Goal: Complete application form

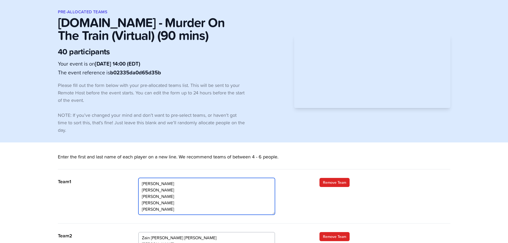
click at [176, 181] on textarea "Ali Imtiaz Hasan John Wardlow Hassam Khan Kim Clark Arifeen Yousufi" at bounding box center [206, 196] width 137 height 37
drag, startPoint x: 173, startPoint y: 196, endPoint x: 142, endPoint y: 199, distance: 31.1
click at [142, 199] on textarea "Ali Imtiaz Hasan John Wardlow Hassam Khan Kim Clark Arifeen Yousufi" at bounding box center [206, 196] width 137 height 37
drag, startPoint x: 162, startPoint y: 198, endPoint x: 136, endPoint y: 198, distance: 25.3
click at [136, 198] on div "Team 1 Ali Imtiaz Hasan John Wardlow Hassam Khan Kim Clark Arifeen Yousufi Remo…" at bounding box center [254, 201] width 392 height 46
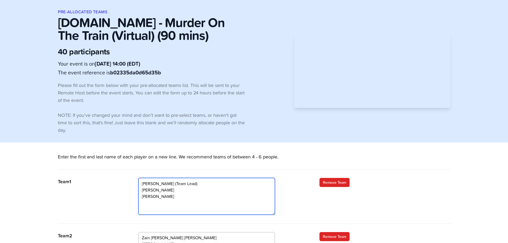
click at [148, 202] on textarea "Ali Imtiaz Hasan John Wardlow Hassam Khan Kim Clark Arifeen Yousufi" at bounding box center [206, 196] width 137 height 37
drag, startPoint x: 170, startPoint y: 196, endPoint x: 177, endPoint y: 194, distance: 6.6
click at [171, 195] on textarea "Ali Imtiaz Hasan John Wardlow Hassam Khan Kim Clark Arifeen Yousufi" at bounding box center [206, 196] width 137 height 37
paste textarea "[PERSON_NAME]"
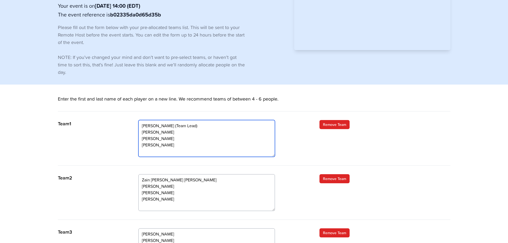
scroll to position [80, 0]
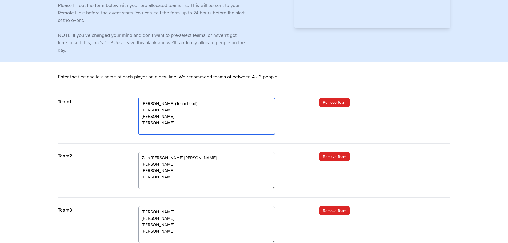
type textarea "Ali Imtiaz Hasan (Team Lead) John Wardlow Arifeen Yousufi Chariss Flint"
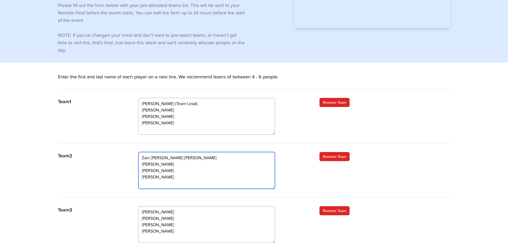
drag, startPoint x: 142, startPoint y: 157, endPoint x: 175, endPoint y: 158, distance: 33.1
click at [175, 158] on textarea "Zain Abbas Hammad Ahmad Khan Leia Schwantes Farhan Altaf James Rasmussen" at bounding box center [206, 170] width 137 height 37
paste textarea "Aditya Kaneria"
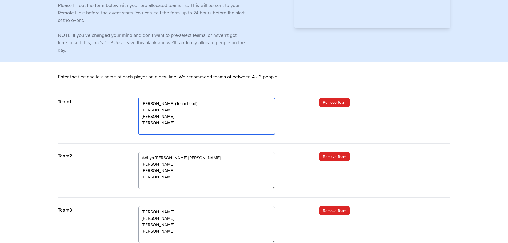
drag, startPoint x: 171, startPoint y: 103, endPoint x: 202, endPoint y: 105, distance: 30.7
click at [202, 105] on textarea "Ali Imtiaz Hasan John Wardlow Hassam Khan Kim Clark Arifeen Yousufi" at bounding box center [206, 116] width 137 height 37
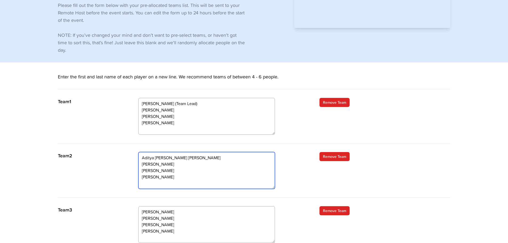
click at [179, 157] on textarea "Zain Abbas Hammad Ahmad Khan Leia Schwantes Farhan Altaf James Rasmussen" at bounding box center [206, 170] width 137 height 37
paste textarea "(Team Lead)"
drag, startPoint x: 182, startPoint y: 185, endPoint x: 133, endPoint y: 182, distance: 48.9
click at [133, 182] on div "Team 2 Zain Abbas Hammad Ahmad Khan Leia Schwantes Farhan Altaf James Rasmussen…" at bounding box center [254, 175] width 392 height 46
drag, startPoint x: 169, startPoint y: 157, endPoint x: 202, endPoint y: 154, distance: 33.0
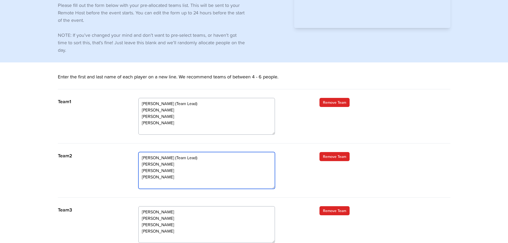
click at [202, 154] on textarea "Zain Abbas Hammad Ahmad Khan Leia Schwantes Farhan Altaf James Rasmussen" at bounding box center [206, 170] width 137 height 37
type textarea "Aditya Kaneria (Team Lead) Hammad Ahmad Khan Leia Schwantes Farhan Altaf"
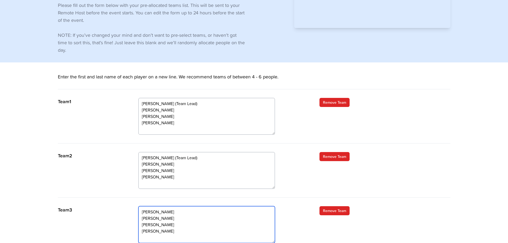
click at [172, 211] on textarea "Robin Heggie Muhammad Afraz Scott Larmon Lauren Kerr" at bounding box center [206, 224] width 137 height 37
paste textarea "(Team Lead)"
drag, startPoint x: 170, startPoint y: 232, endPoint x: 141, endPoint y: 235, distance: 28.7
click at [141, 235] on textarea "Robin Heggie Muhammad Afraz Scott Larmon Lauren Kerr" at bounding box center [206, 224] width 137 height 37
paste textarea "[PERSON_NAME]"
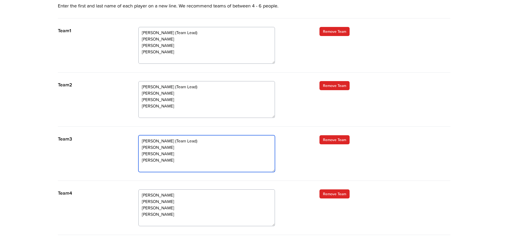
scroll to position [160, 0]
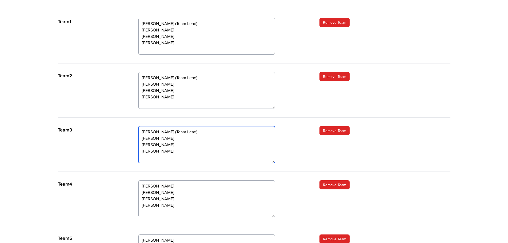
type textarea "Robin Heggie (Team Lead) Muhammad Afraz Scott Larmon Kim Clark"
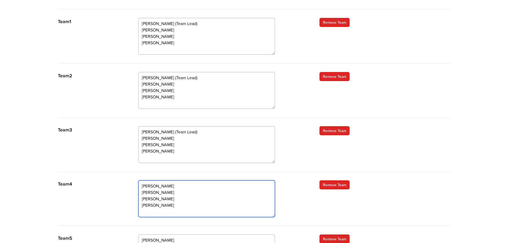
drag, startPoint x: 176, startPoint y: 207, endPoint x: 140, endPoint y: 206, distance: 36.5
click at [140, 206] on textarea "Brenda Zillmer Mujtaba Ali Kris Aldover Clint Scherbarth" at bounding box center [206, 198] width 137 height 37
click at [142, 182] on textarea "Brenda Zillmer Mujtaba Ali Kris Aldover Clint Scherbarth" at bounding box center [206, 198] width 137 height 37
paste textarea "Clint Scherbarth"
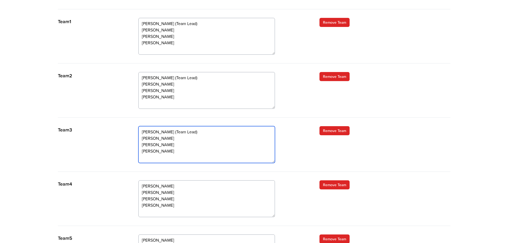
drag, startPoint x: 167, startPoint y: 131, endPoint x: 199, endPoint y: 131, distance: 31.7
click at [199, 131] on textarea "Robin Heggie Muhammad Afraz Scott Larmon Lauren Kerr" at bounding box center [206, 144] width 137 height 37
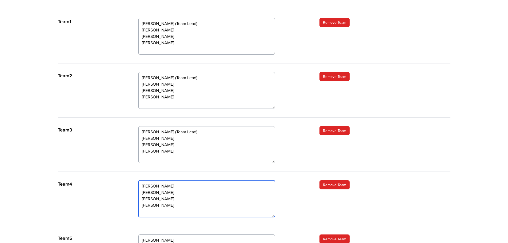
click at [183, 186] on textarea "Brenda Zillmer Mujtaba Ali Kris Aldover Clint Scherbarth" at bounding box center [206, 198] width 137 height 37
paste textarea "(Team Lead)"
drag, startPoint x: 173, startPoint y: 192, endPoint x: 131, endPoint y: 192, distance: 41.1
click at [131, 192] on div "Team 4 Brenda Zillmer Mujtaba Ali Kris Aldover Clint Scherbarth Remove Team" at bounding box center [254, 203] width 392 height 46
click at [171, 198] on textarea "Brenda Zillmer Mujtaba Ali Kris Aldover Clint Scherbarth" at bounding box center [206, 198] width 137 height 37
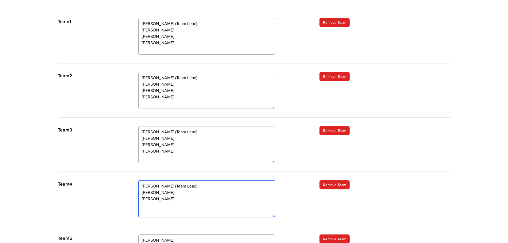
paste textarea "[PERSON_NAME]"
click at [172, 199] on textarea "Brenda Zillmer Mujtaba Ali Kris Aldover Clint Scherbarth" at bounding box center [206, 198] width 137 height 37
paste textarea "[PERSON_NAME]"
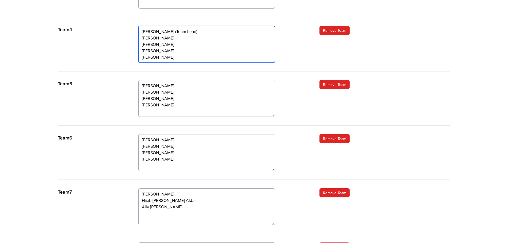
scroll to position [316, 0]
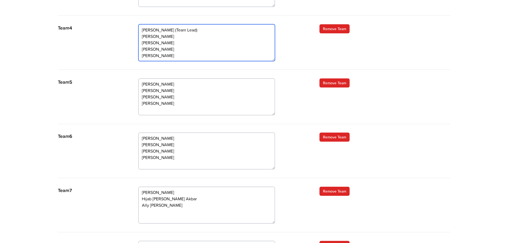
type textarea "Clint Scherbarth (Team Lead) Mujtaba Ali Kris Aldover James Rasmussen Brenda Zi…"
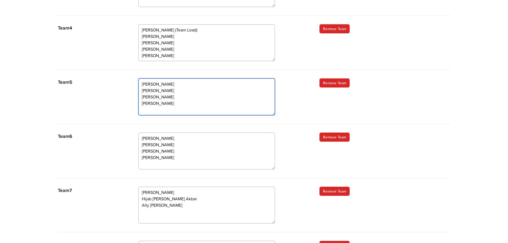
click at [160, 94] on textarea "Elvira Reyes Wayne Danielczyk John Gonzalez Susannah Wine" at bounding box center [206, 96] width 137 height 37
drag, startPoint x: 181, startPoint y: 90, endPoint x: 142, endPoint y: 91, distance: 39.5
click at [142, 91] on textarea "Elvira Reyes Wayne Danielczyk John Gonzalez Susannah Wine" at bounding box center [206, 96] width 137 height 37
click at [173, 98] on textarea "Elvira Reyes Wayne Danielczyk John Gonzalez Susannah Wine" at bounding box center [206, 96] width 137 height 37
drag, startPoint x: 174, startPoint y: 103, endPoint x: 142, endPoint y: 102, distance: 31.5
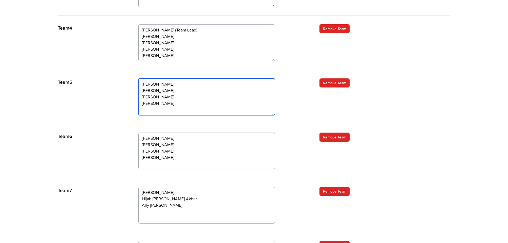
click at [142, 102] on textarea "Elvira Reyes Wayne Danielczyk John Gonzalez Susannah Wine" at bounding box center [206, 96] width 137 height 37
paste textarea "[PERSON_NAME]"
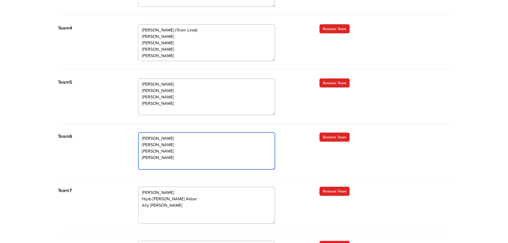
click at [187, 143] on textarea "Roz Cranker Renan Purugganan Erin Pisonic Aditya Kaneria" at bounding box center [206, 151] width 137 height 37
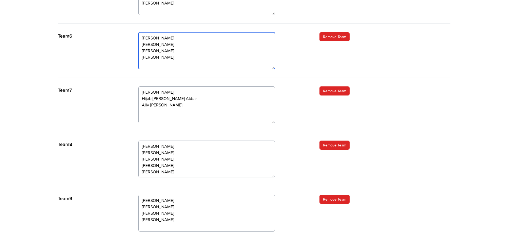
scroll to position [343, 0]
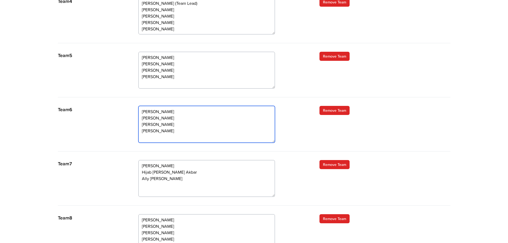
click at [173, 111] on textarea "Roz Cranker Renan Purugganan Erin Pisonic Aditya Kaneria" at bounding box center [206, 124] width 137 height 37
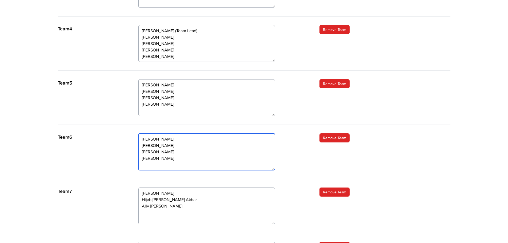
scroll to position [236, 0]
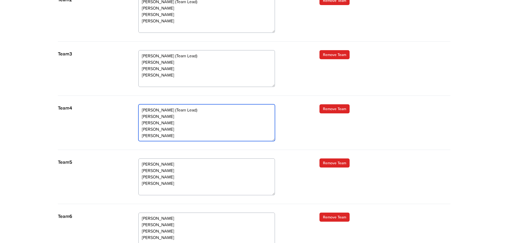
click at [184, 111] on textarea "Brenda Zillmer Mujtaba Ali Kris Aldover Clint Scherbarth" at bounding box center [206, 122] width 137 height 37
drag, startPoint x: 171, startPoint y: 110, endPoint x: 197, endPoint y: 109, distance: 25.9
click at [197, 109] on textarea "Brenda Zillmer Mujtaba Ali Kris Aldover Clint Scherbarth" at bounding box center [206, 122] width 137 height 37
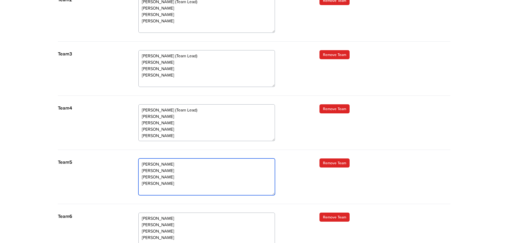
click at [171, 161] on textarea "Elvira Reyes Wayne Danielczyk John Gonzalez Susannah Wine" at bounding box center [206, 176] width 137 height 37
paste textarea "(Team Lead)"
type textarea "Elvira Reyes (Team Lead) Ernest Dehaan John Gonzalez Ben Vaillancourt"
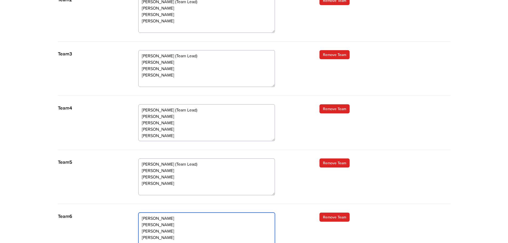
click at [179, 215] on textarea "Roz Cranker Renan Purugganan Erin Pisonic Aditya Kaneria" at bounding box center [206, 231] width 137 height 37
paste textarea "(Team Lead)"
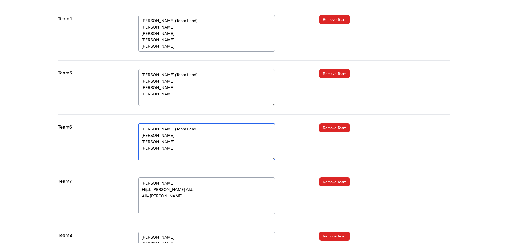
scroll to position [343, 0]
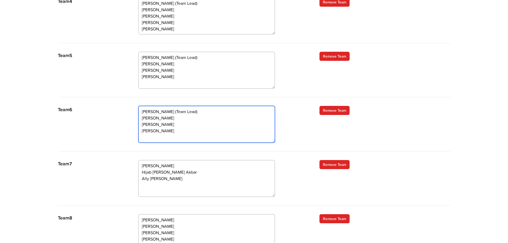
type textarea "Roz Cranker (Team Lead) Renan Purugganan Erin Pisonic Aditya Kaneria"
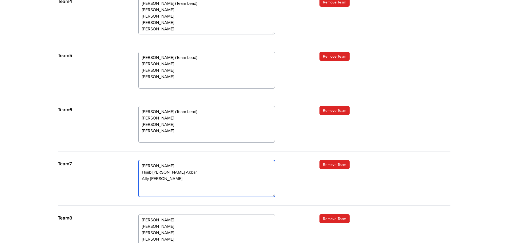
click at [189, 166] on textarea "David Morand Hijab Naqvi Amin Akbar Ally Vasquez" at bounding box center [206, 178] width 137 height 37
paste textarea "(Team Lead)"
type textarea "David Morand (Team Lead) Hijab Naqvi Amin Akbar Ally Vasquez"
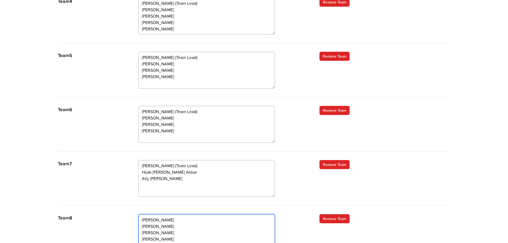
click at [190, 221] on textarea "Sheila Quiring Rich Rogers Hasnain Siddiqui Denise Parks Chariss Flint" at bounding box center [206, 232] width 137 height 37
paste textarea "(Team Lead)"
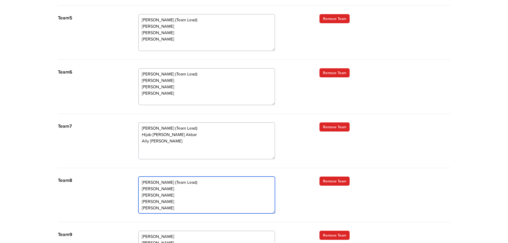
scroll to position [316, 0]
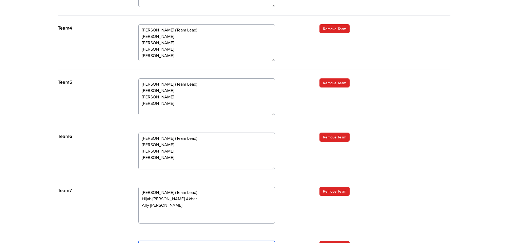
type textarea "Sheila Quiring (Team Lead) Rich Rogers Hasnain Siddiqui Denise Parks Chariss Fl…"
click at [173, 139] on textarea "Roz Cranker Renan Purugganan Erin Pisonic Aditya Kaneria" at bounding box center [206, 151] width 137 height 37
drag, startPoint x: 180, startPoint y: 146, endPoint x: 141, endPoint y: 145, distance: 39.5
click at [141, 145] on textarea "Roz Cranker Renan Purugganan Erin Pisonic Aditya Kaneria" at bounding box center [206, 151] width 137 height 37
paste textarea "[PERSON_NAME]"
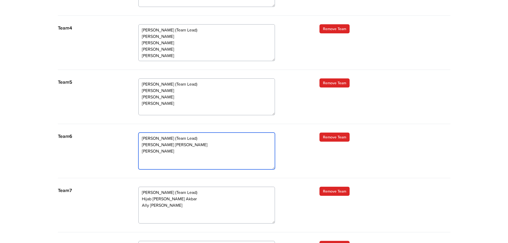
drag, startPoint x: 170, startPoint y: 158, endPoint x: 142, endPoint y: 159, distance: 27.5
click at [142, 159] on textarea "Roz Cranker Renan Purugganan Erin Pisonic Aditya Kaneria" at bounding box center [206, 151] width 137 height 37
paste textarea "[PERSON_NAME]"
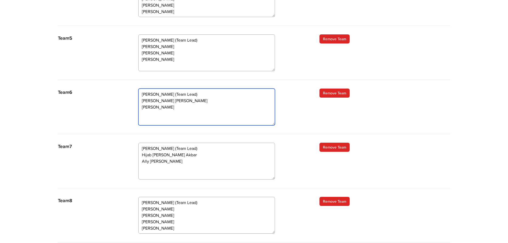
scroll to position [369, 0]
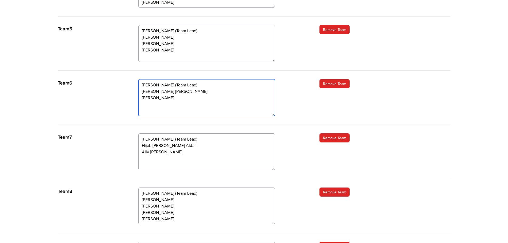
type textarea "Roz Cranker (Team Lead) Lauren Kerr Erin Pisonic Zain Abbas"
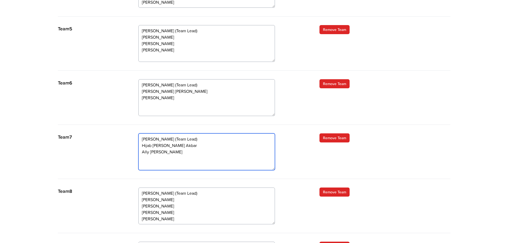
click at [168, 158] on textarea "David Morand Hijab Naqvi Amin Akbar Ally Vasquez" at bounding box center [206, 151] width 137 height 37
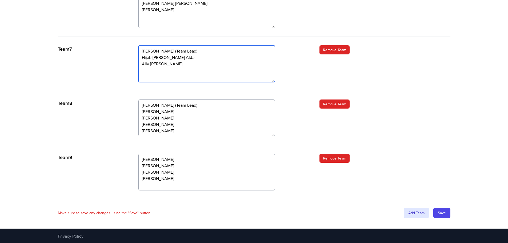
scroll to position [458, 0]
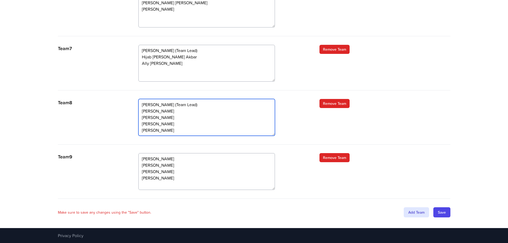
drag, startPoint x: 169, startPoint y: 130, endPoint x: 137, endPoint y: 126, distance: 32.5
click at [137, 126] on div "Team 8 Sheila Quiring Rich Rogers Hasnain Siddiqui Denise Parks Chariss Flint R…" at bounding box center [254, 122] width 392 height 46
click at [145, 123] on textarea "Sheila Quiring Rich Rogers Hasnain Siddiqui Denise Parks Chariss Flint" at bounding box center [206, 117] width 137 height 37
paste textarea "[PERSON_NAME]"
type textarea "Sheila Quiring (Team Lead) Rich Rogers Hasnain Siddiqui Liza Paz"
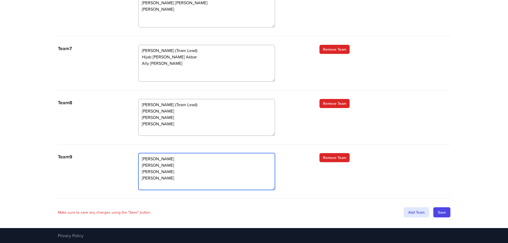
drag, startPoint x: 143, startPoint y: 158, endPoint x: 149, endPoint y: 155, distance: 5.9
click at [144, 157] on textarea "Helen Rabush Ben Vaillancourt Liza Paz Ernest Dehaan" at bounding box center [206, 171] width 137 height 37
click at [142, 158] on textarea "Helen Rabush Ben Vaillancourt Liza Paz Ernest Dehaan" at bounding box center [206, 171] width 137 height 37
paste textarea "Susannah Wine"
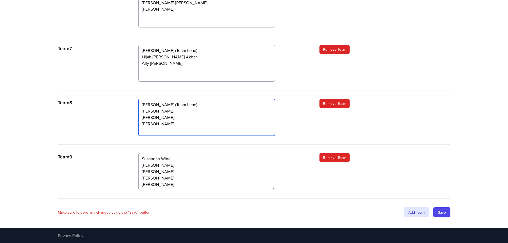
drag, startPoint x: 168, startPoint y: 103, endPoint x: 195, endPoint y: 101, distance: 27.5
click at [195, 101] on textarea "Sheila Quiring Rich Rogers Hasnain Siddiqui Denise Parks Chariss Flint" at bounding box center [206, 117] width 137 height 37
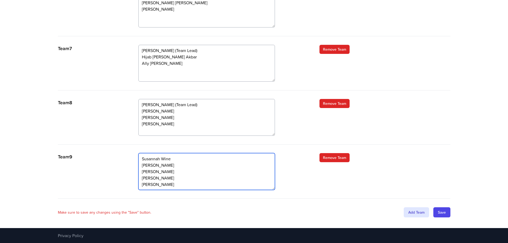
click at [179, 157] on textarea "Helen Rabush Ben Vaillancourt Liza Paz Ernest Dehaan" at bounding box center [206, 171] width 137 height 37
paste textarea "(Team Lead)"
drag, startPoint x: 143, startPoint y: 172, endPoint x: 189, endPoint y: 187, distance: 48.5
click at [189, 187] on textarea "Helen Rabush Ben Vaillancourt Liza Paz Ernest Dehaan" at bounding box center [206, 171] width 137 height 37
click at [146, 170] on textarea "Helen Rabush Ben Vaillancourt Liza Paz Ernest Dehaan" at bounding box center [206, 171] width 137 height 37
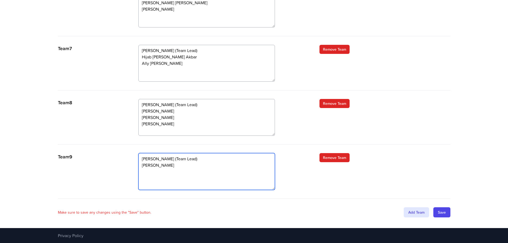
paste textarea "[PERSON_NAME]"
click at [150, 179] on textarea "Helen Rabush Ben Vaillancourt Liza Paz Ernest Dehaan" at bounding box center [206, 171] width 137 height 37
paste textarea "[PERSON_NAME]"
type textarea "Susannah Wine (Team Lead) Helen Rabush Denise Parks Wayne Danielczyk"
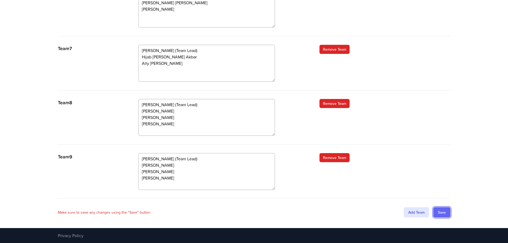
click at [445, 211] on input "Save" at bounding box center [441, 212] width 17 height 10
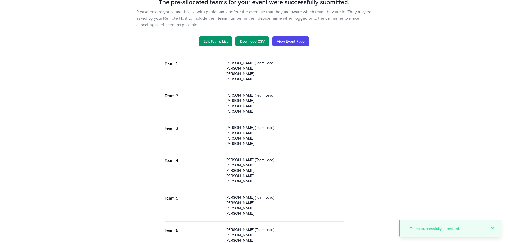
scroll to position [37, 0]
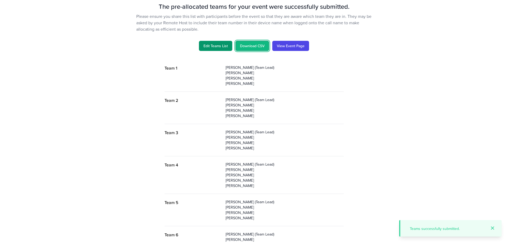
click at [252, 45] on link "Download CSV" at bounding box center [252, 46] width 34 height 10
